Goal: Navigation & Orientation: Find specific page/section

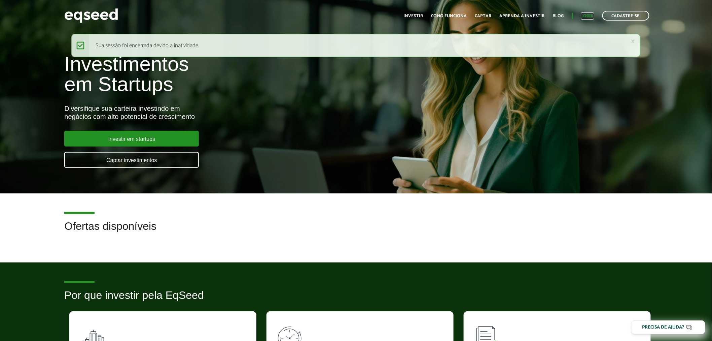
click at [592, 14] on link "Login" at bounding box center [587, 16] width 13 height 4
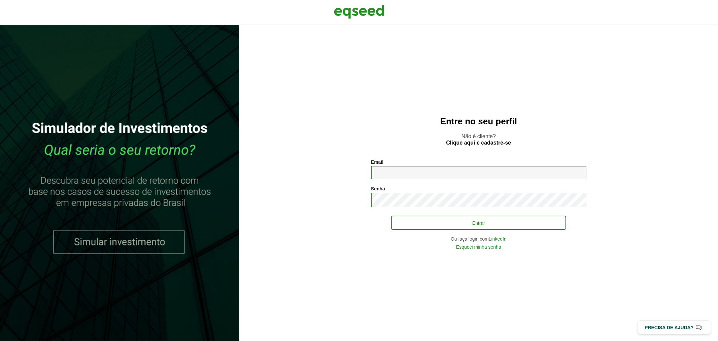
type input "**********"
click at [428, 218] on button "Entrar" at bounding box center [478, 222] width 175 height 13
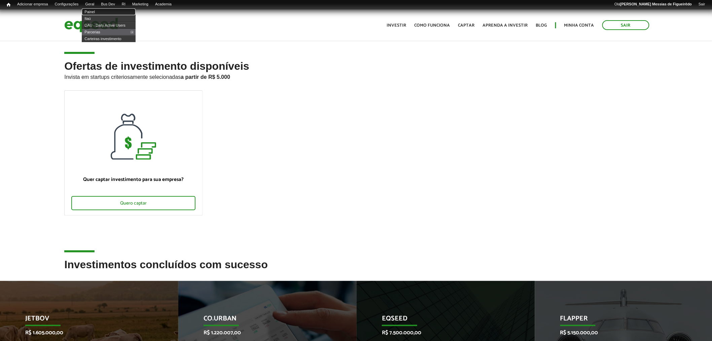
click at [96, 8] on link "Painel" at bounding box center [109, 11] width 54 height 7
